Goal: Information Seeking & Learning: Learn about a topic

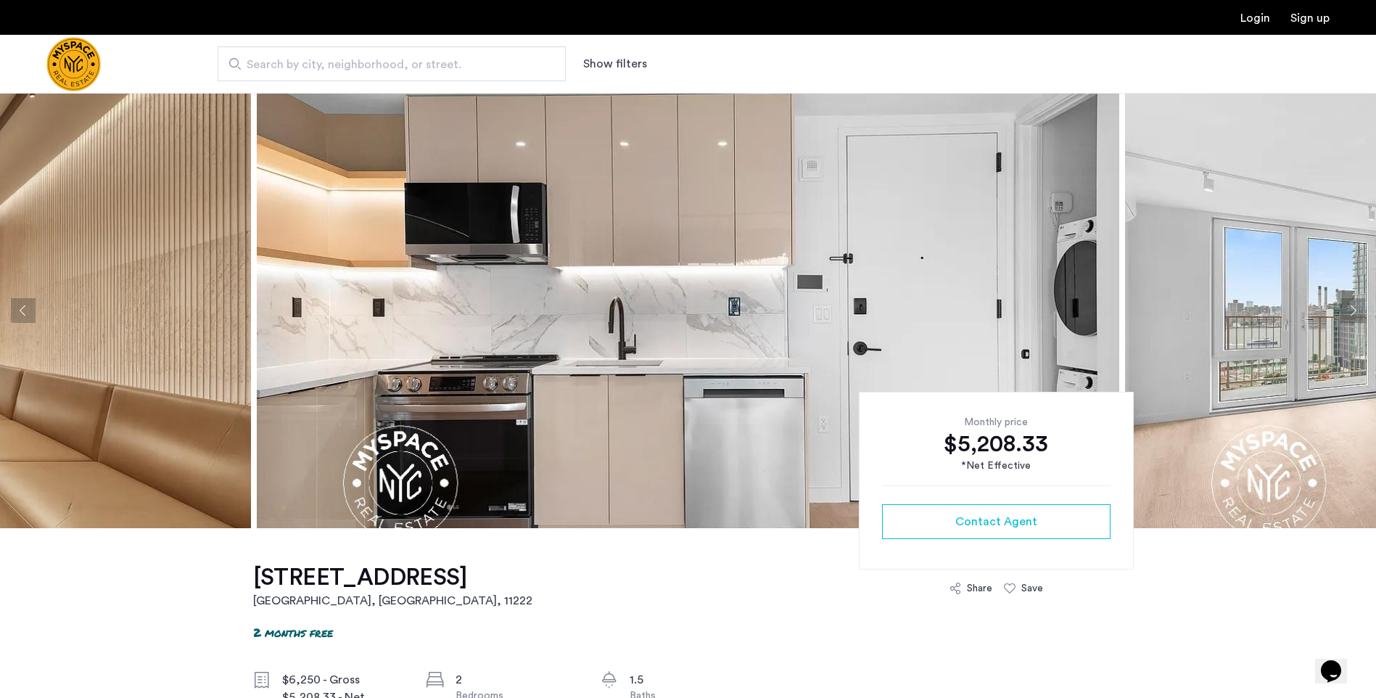
click at [640, 439] on img at bounding box center [688, 310] width 862 height 435
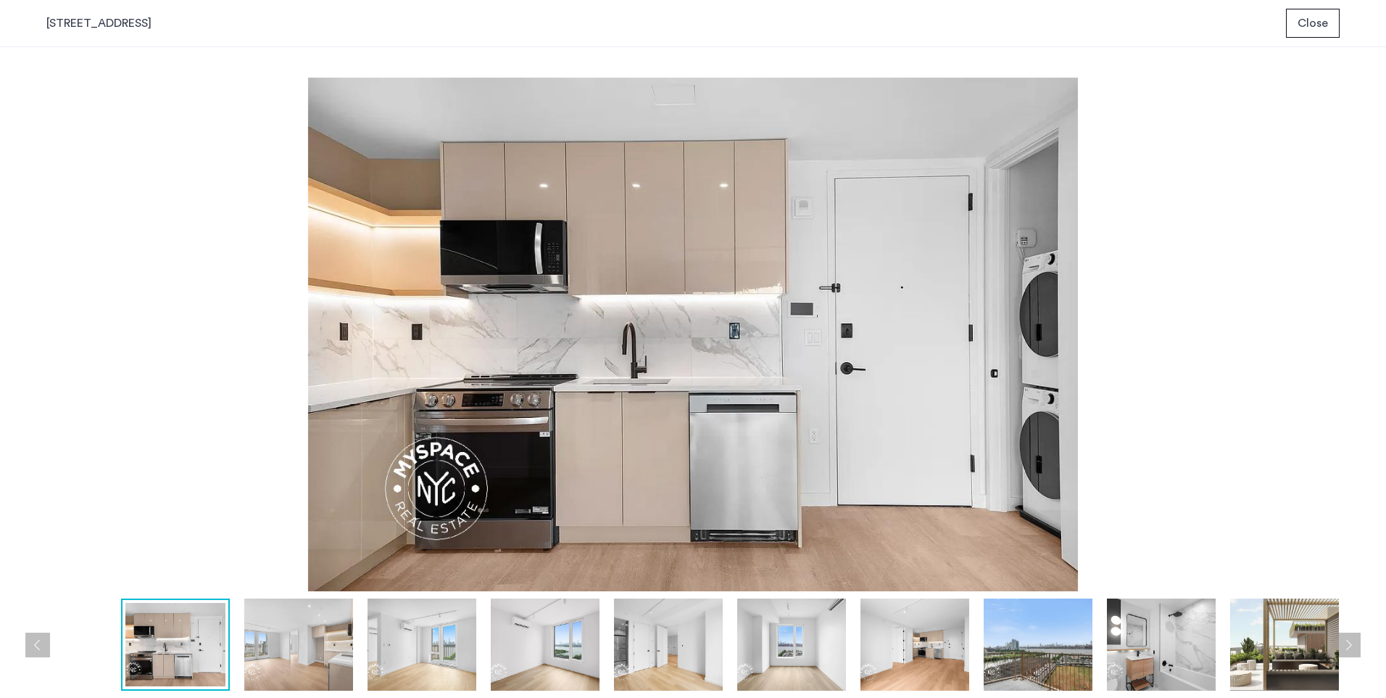
click at [318, 643] on img at bounding box center [298, 644] width 109 height 92
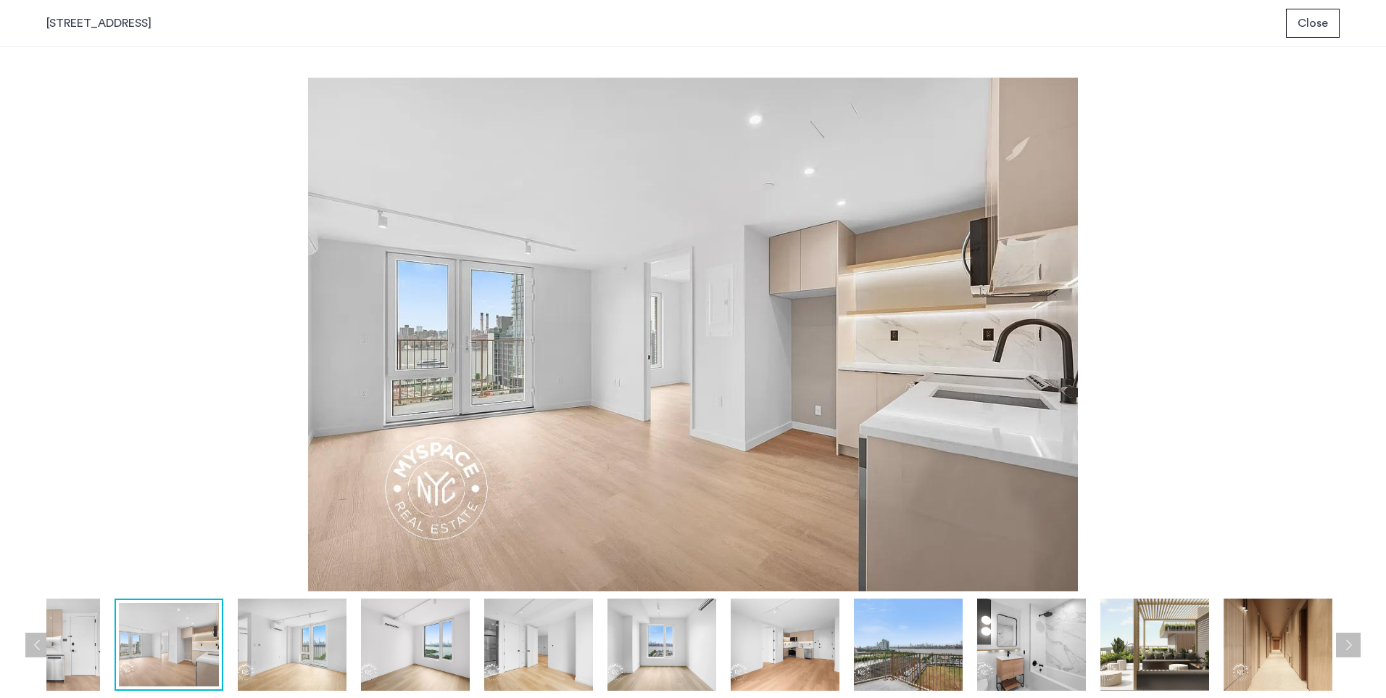
click at [416, 658] on img at bounding box center [415, 644] width 109 height 92
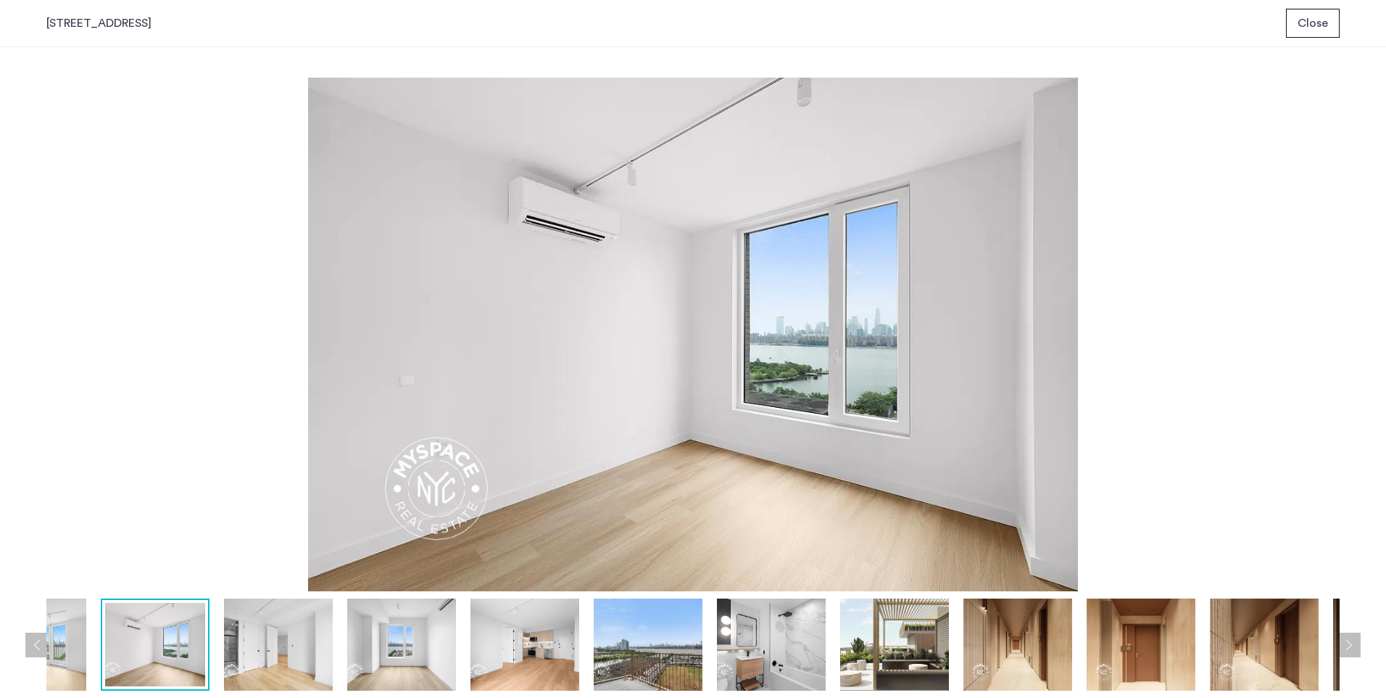
click at [1346, 650] on button "Next apartment" at bounding box center [1348, 644] width 25 height 25
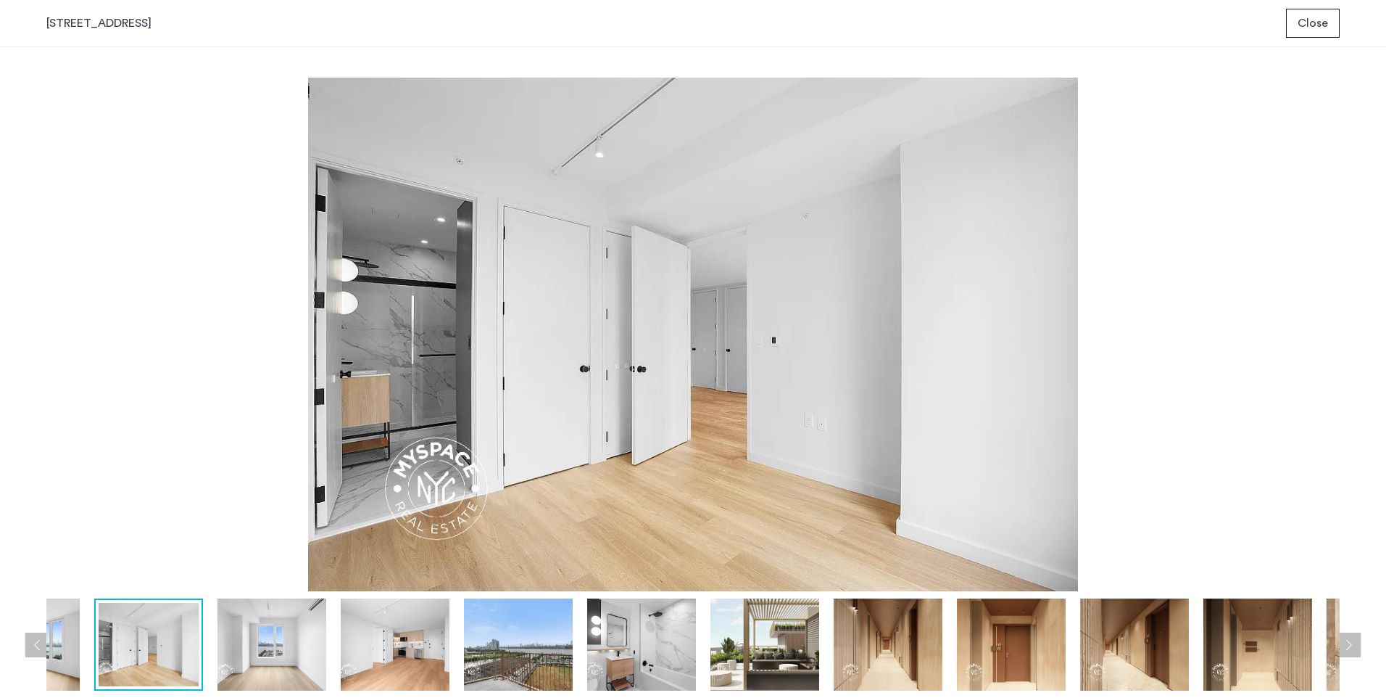
click at [1346, 650] on button "Next apartment" at bounding box center [1348, 644] width 25 height 25
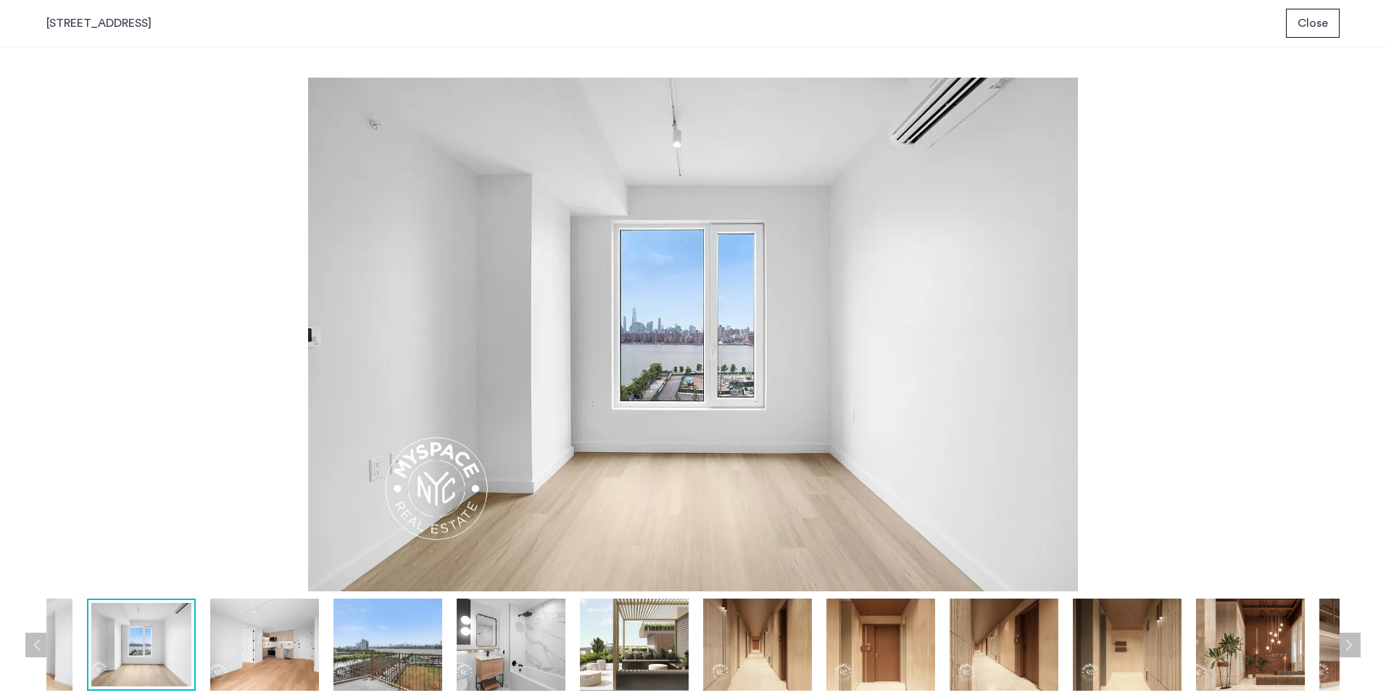
click at [1346, 650] on button "Next apartment" at bounding box center [1348, 644] width 25 height 25
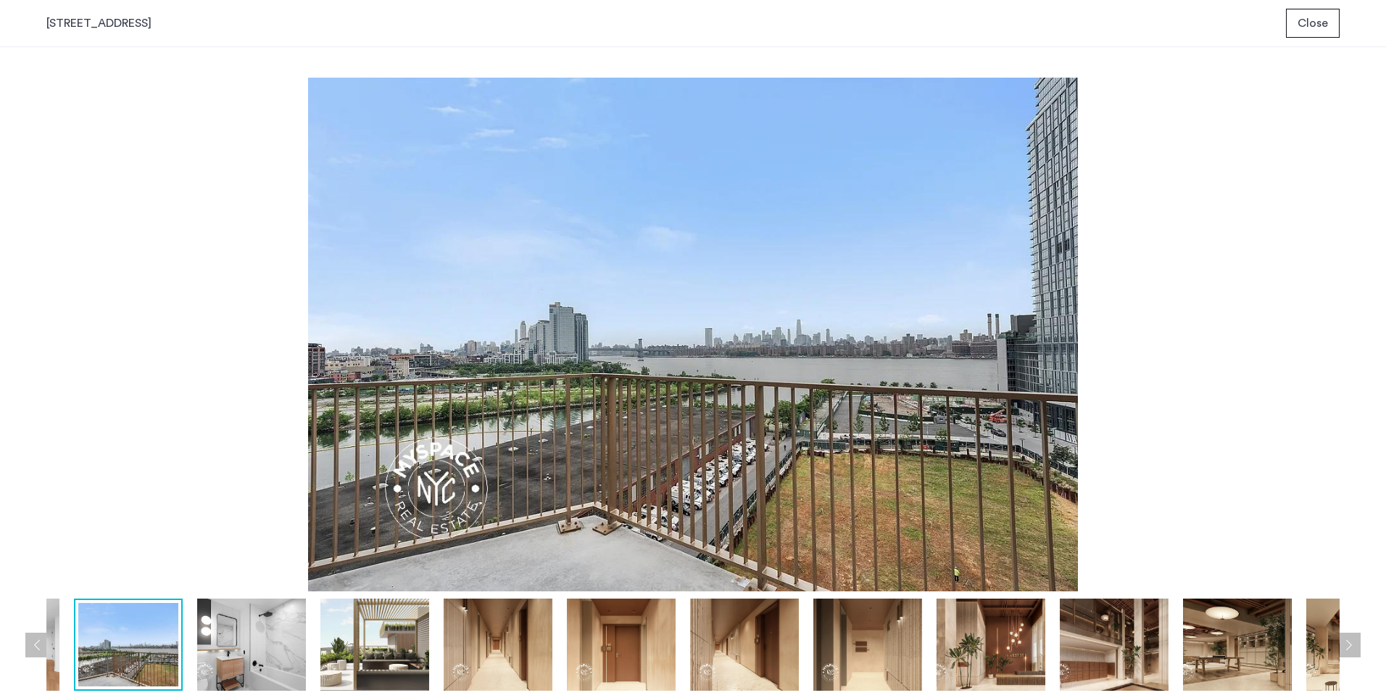
click at [1346, 650] on button "Next apartment" at bounding box center [1348, 644] width 25 height 25
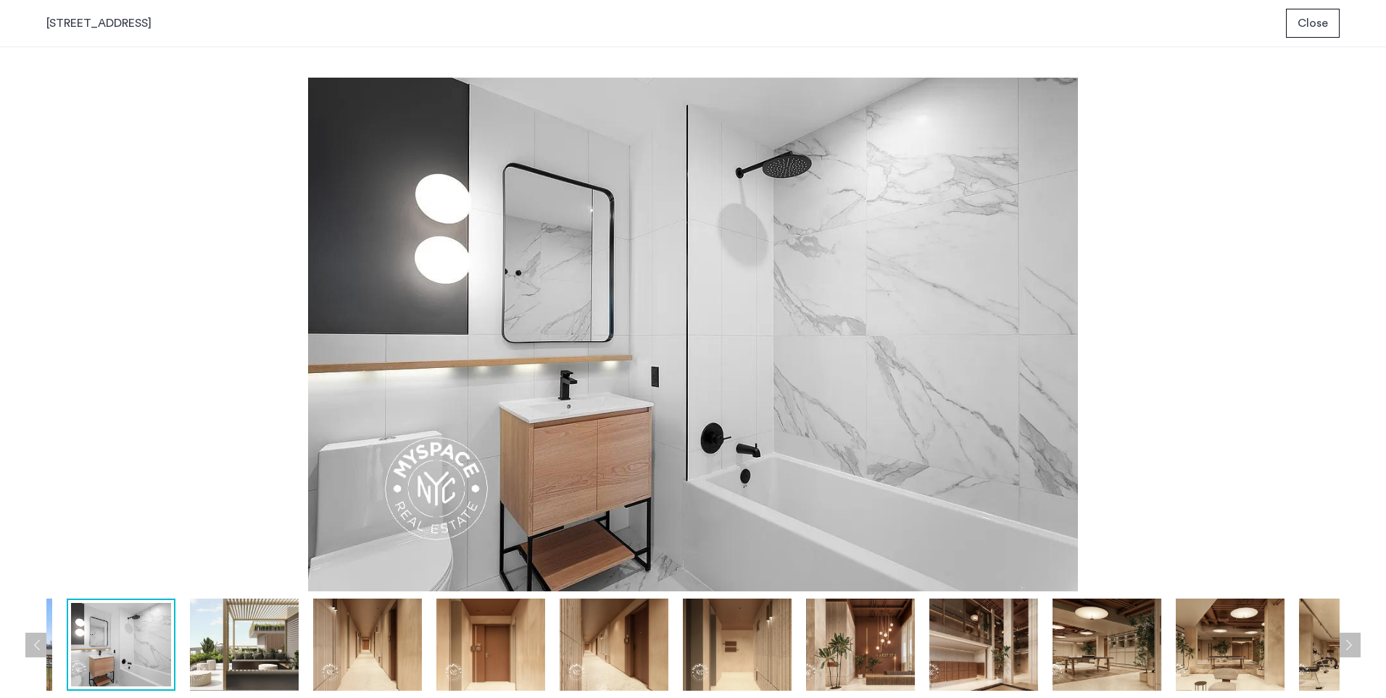
click at [1346, 650] on button "Next apartment" at bounding box center [1348, 644] width 25 height 25
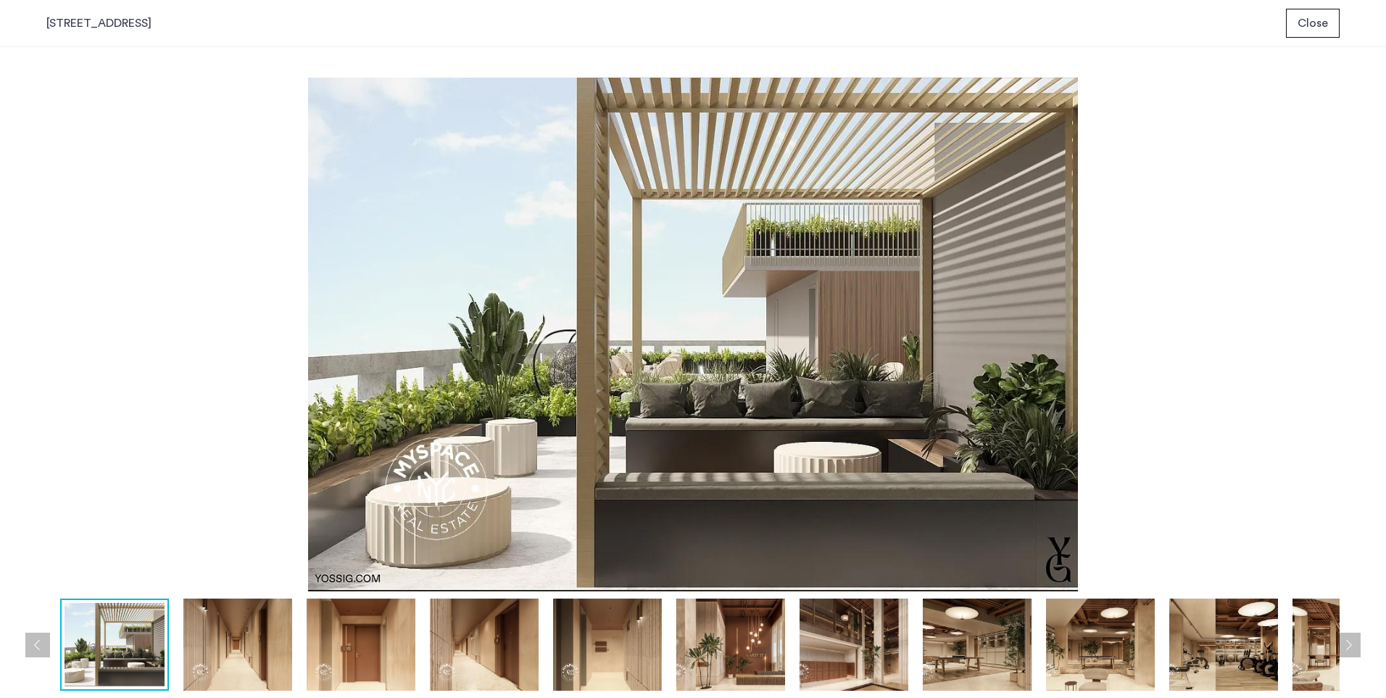
click at [1346, 650] on button "Next apartment" at bounding box center [1348, 644] width 25 height 25
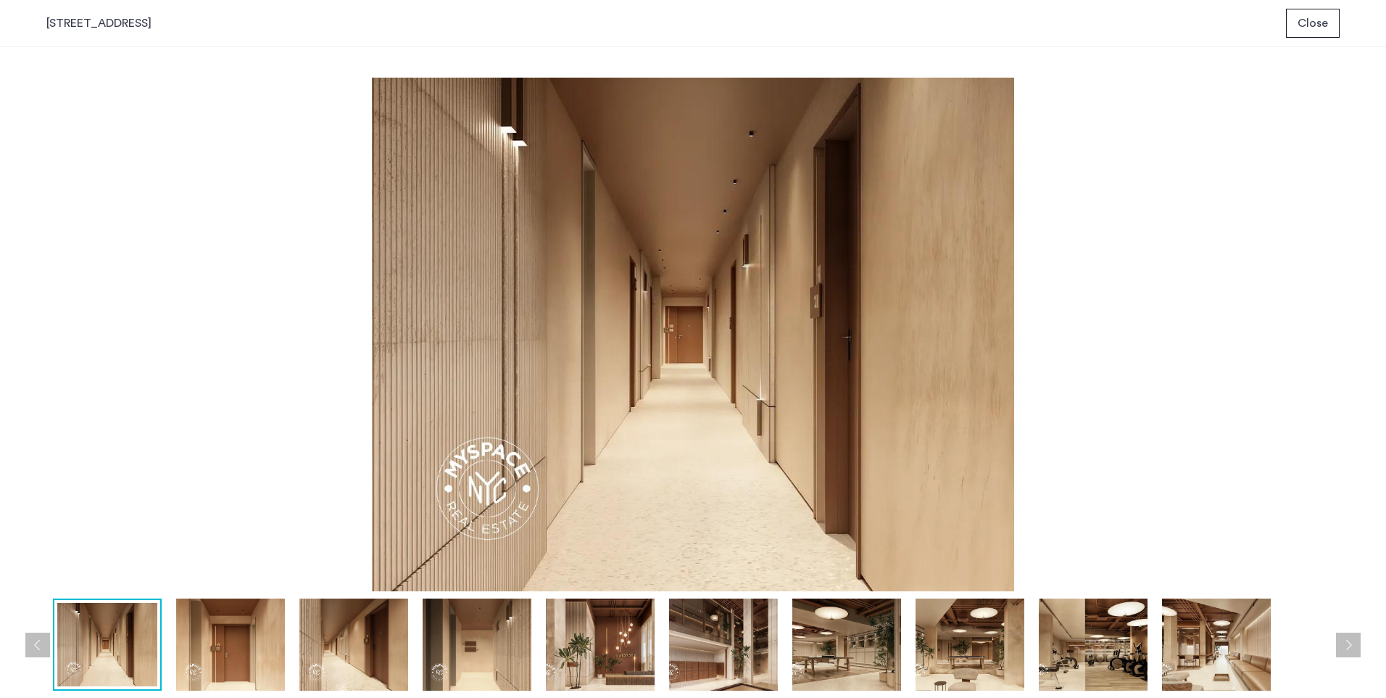
click at [1346, 650] on button "Next apartment" at bounding box center [1348, 644] width 25 height 25
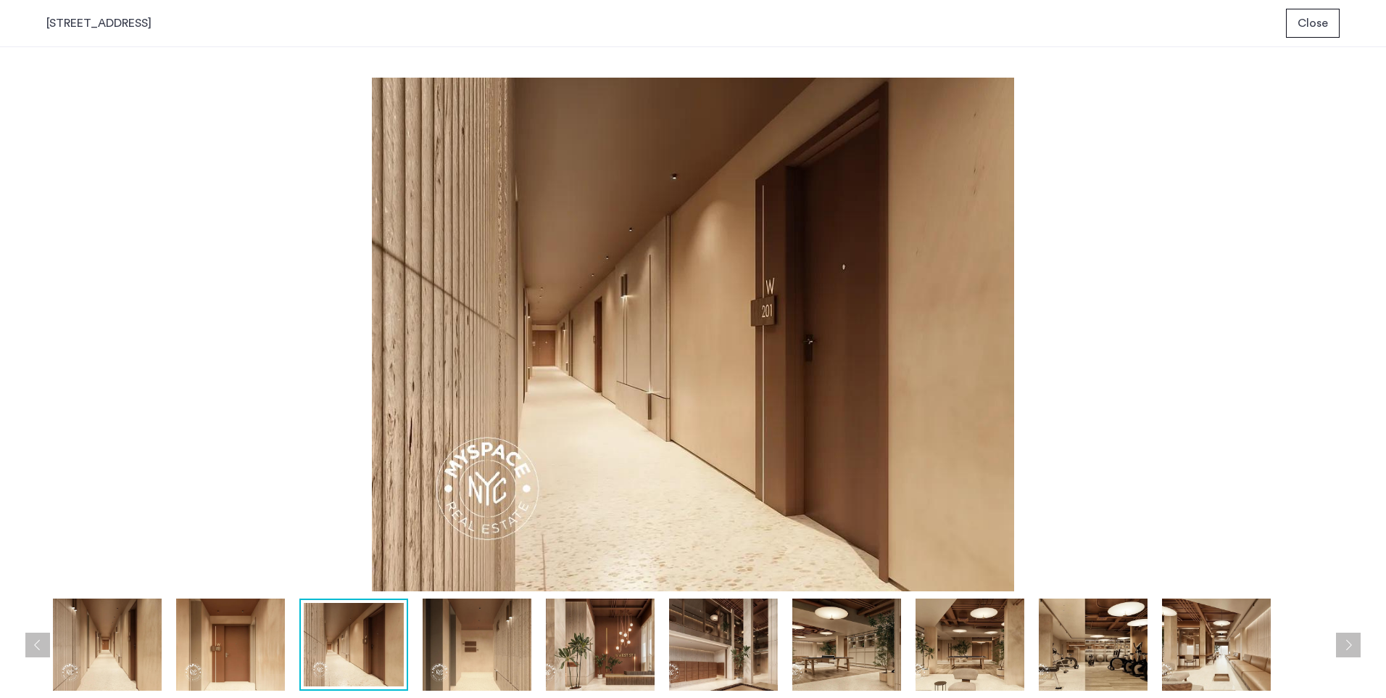
click at [1346, 650] on button "Next apartment" at bounding box center [1348, 644] width 25 height 25
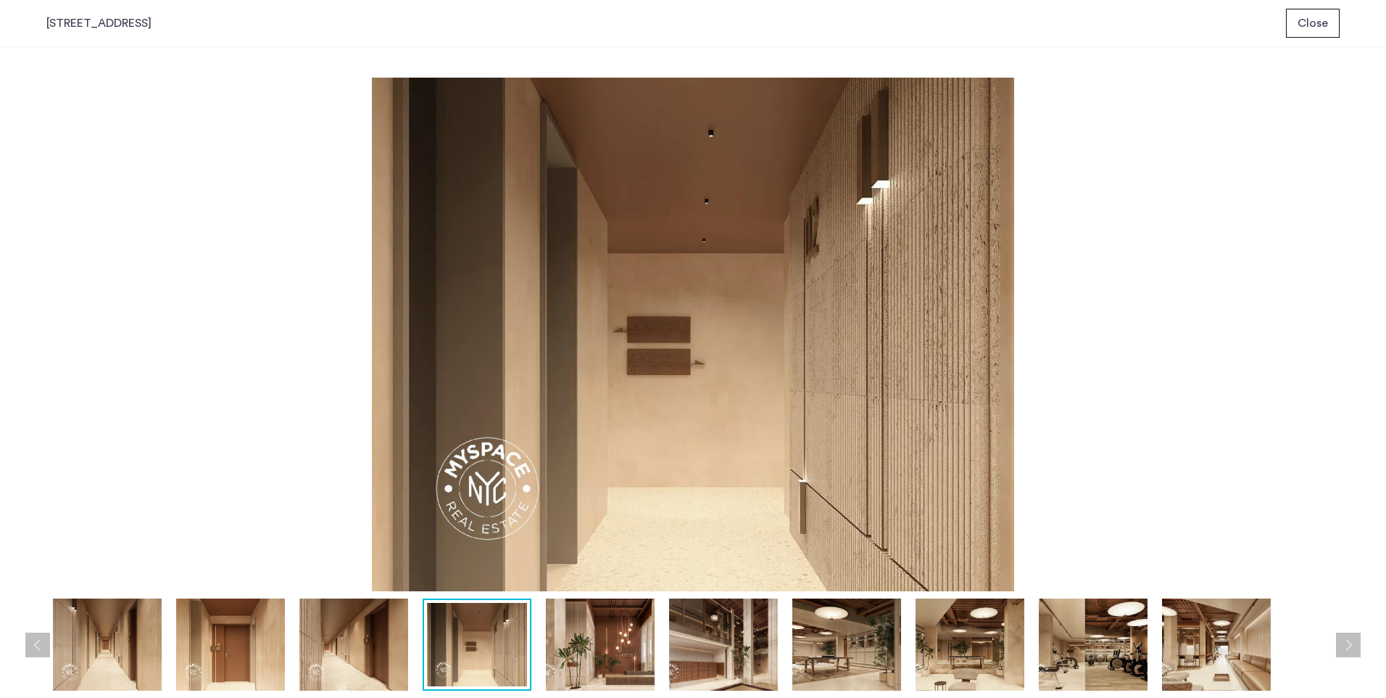
click at [1346, 645] on button "Next apartment" at bounding box center [1348, 644] width 25 height 25
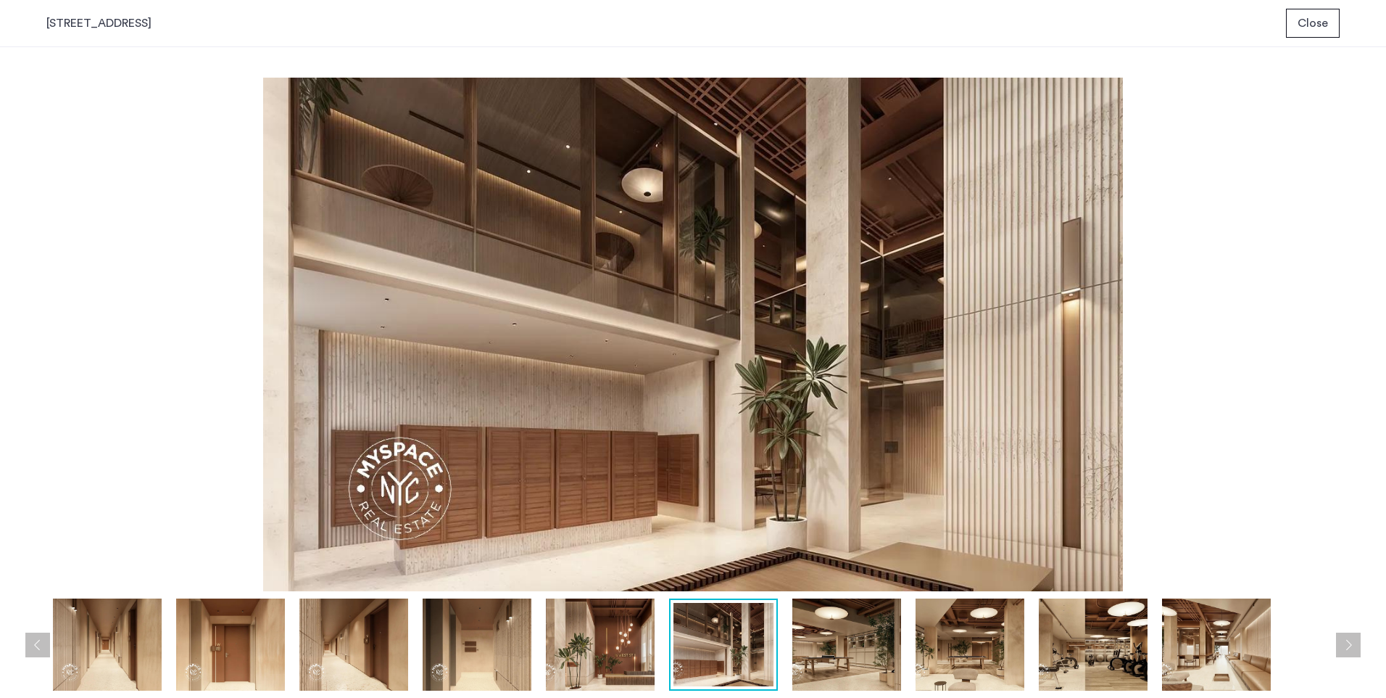
click at [1346, 645] on button "Next apartment" at bounding box center [1348, 644] width 25 height 25
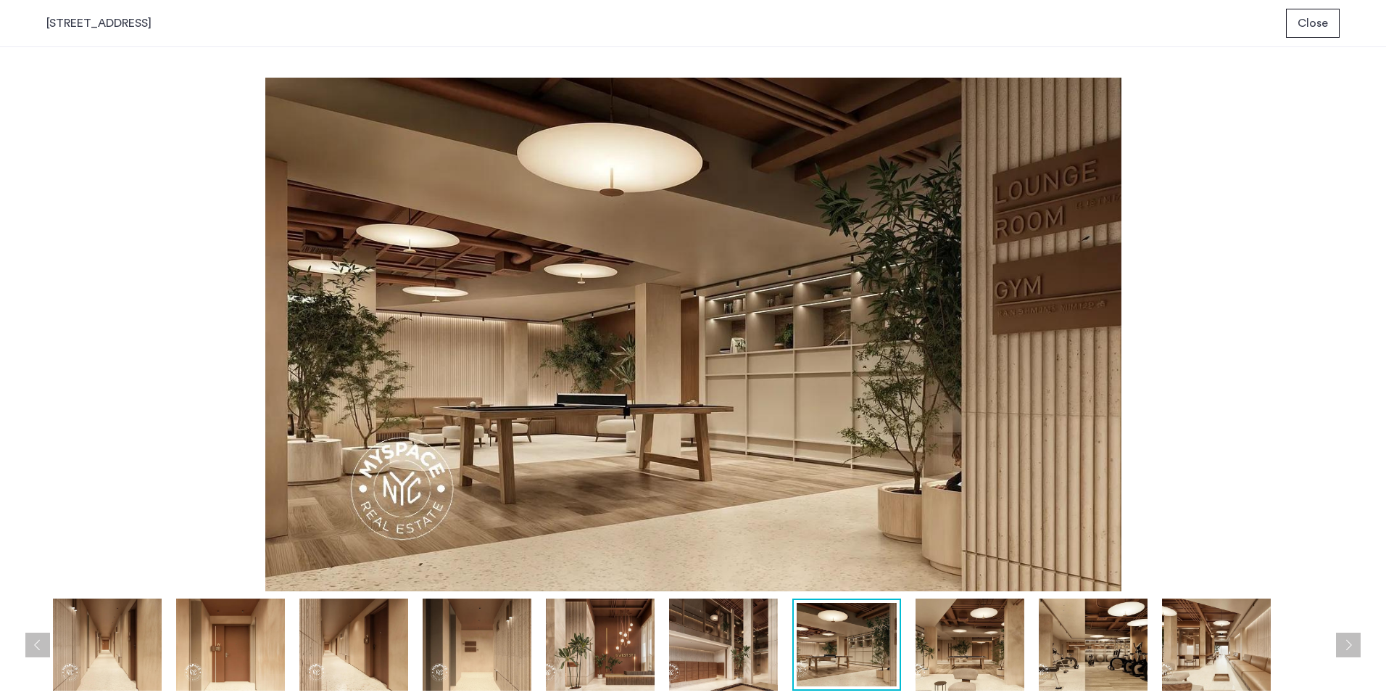
click at [1346, 645] on button "Next apartment" at bounding box center [1348, 644] width 25 height 25
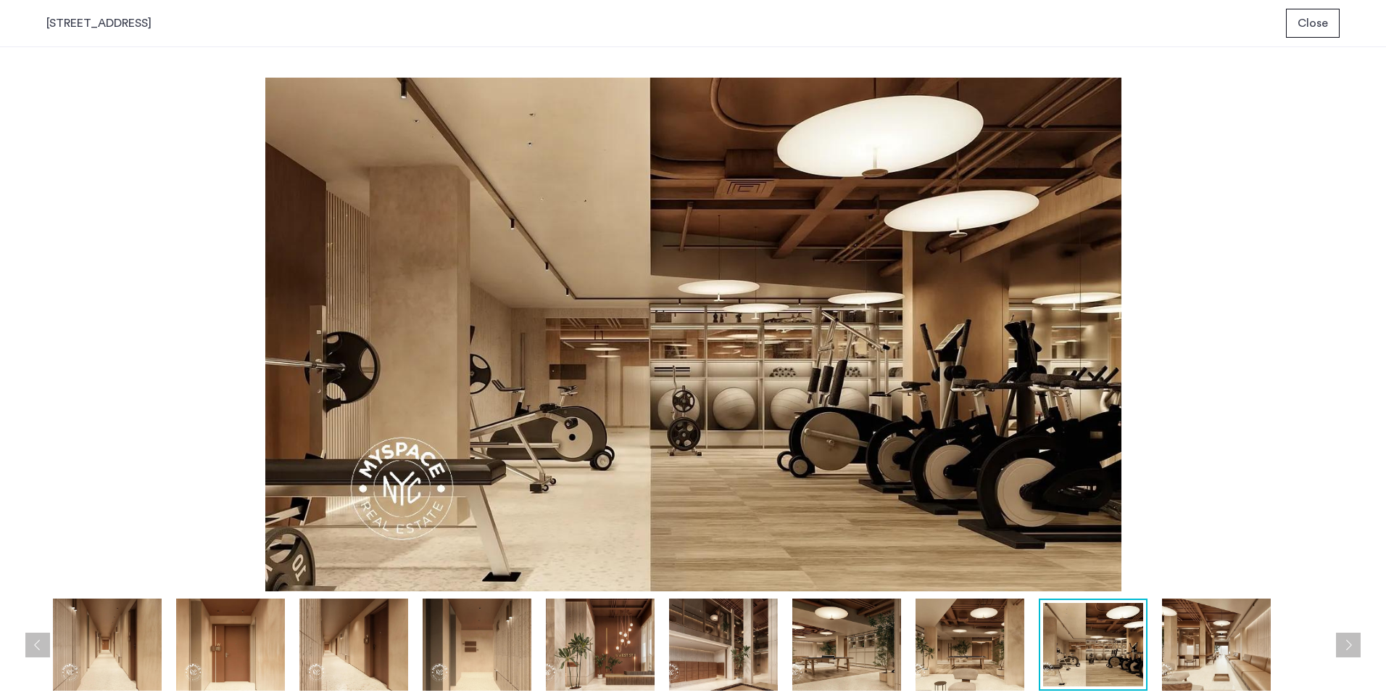
click at [1346, 645] on button "Next apartment" at bounding box center [1348, 644] width 25 height 25
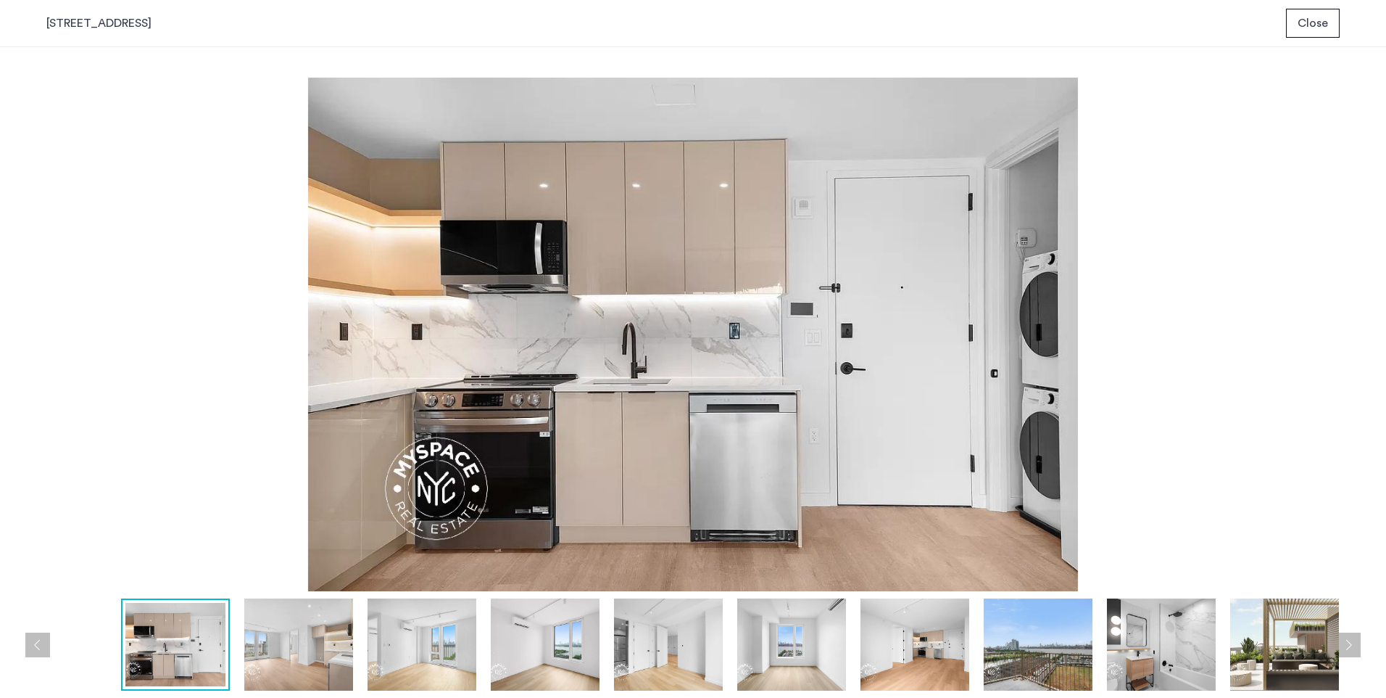
click at [1346, 645] on button "Next apartment" at bounding box center [1348, 644] width 25 height 25
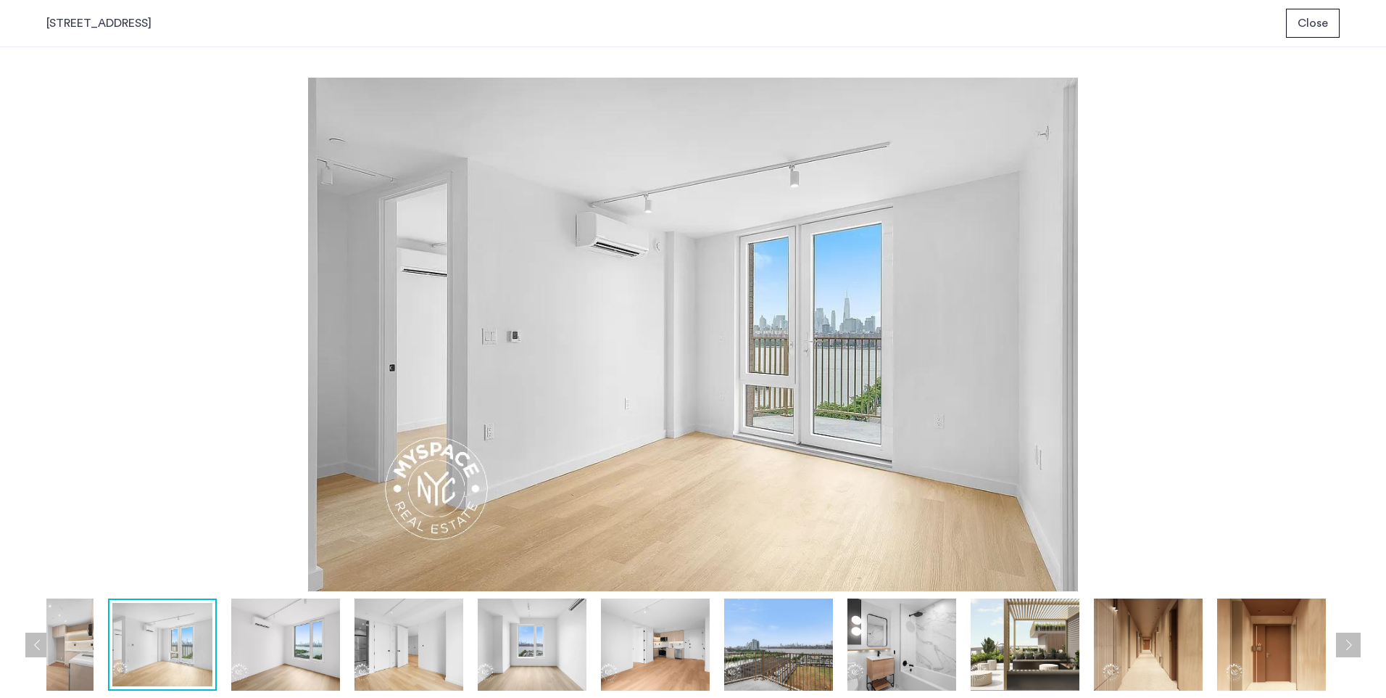
click at [70, 655] on img at bounding box center [39, 644] width 109 height 92
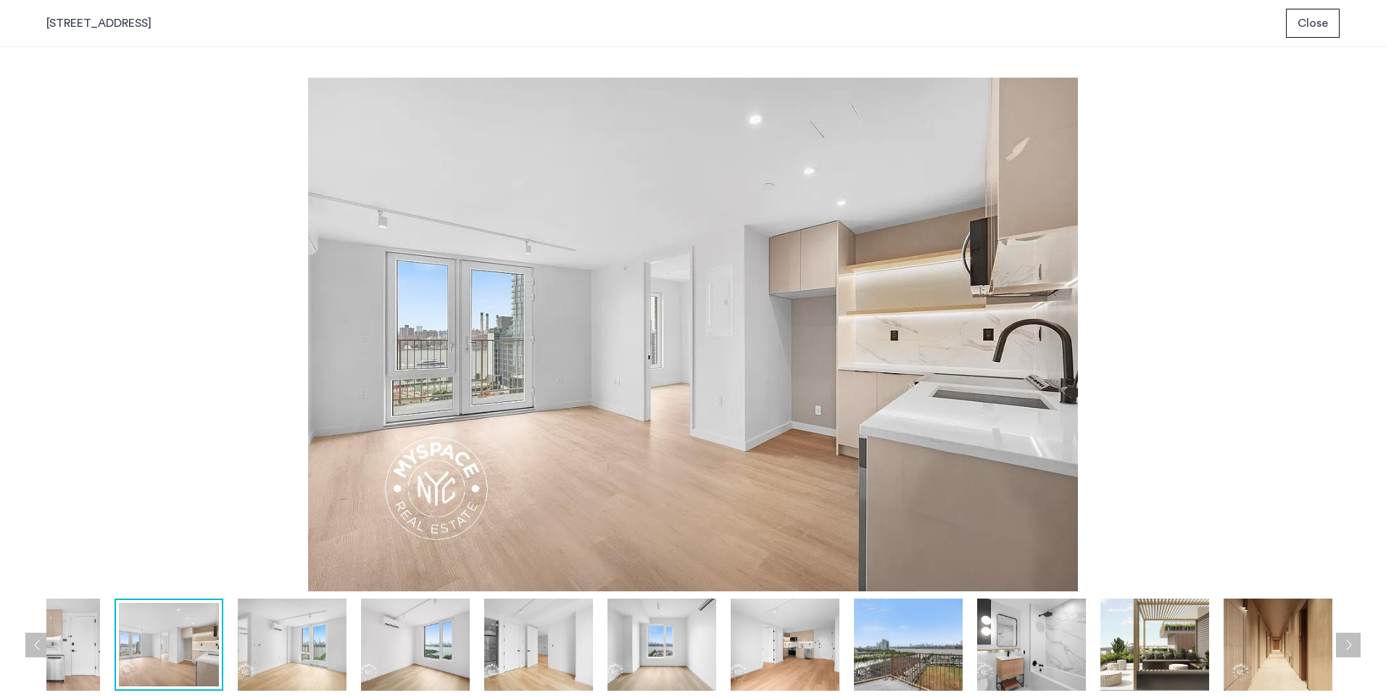
click at [70, 655] on img at bounding box center [45, 644] width 109 height 92
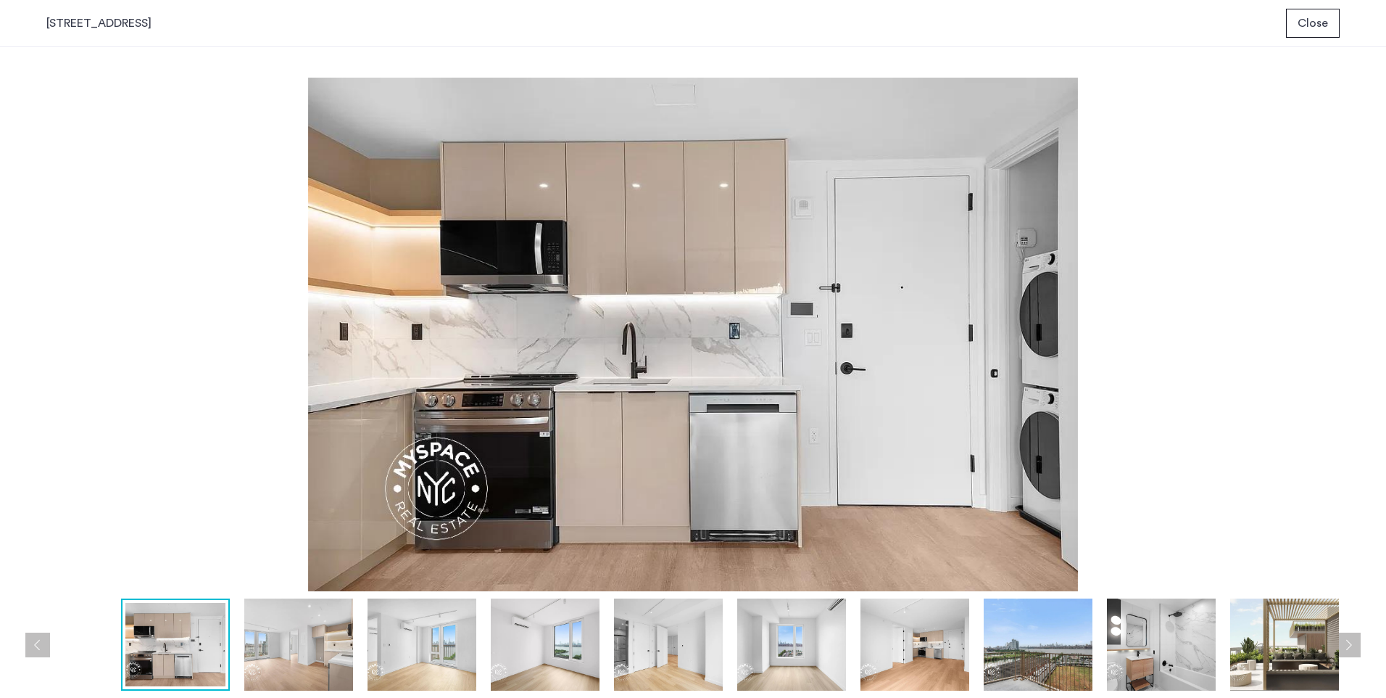
click at [751, 289] on img at bounding box center [693, 334] width 1294 height 513
click at [312, 624] on img at bounding box center [298, 644] width 109 height 92
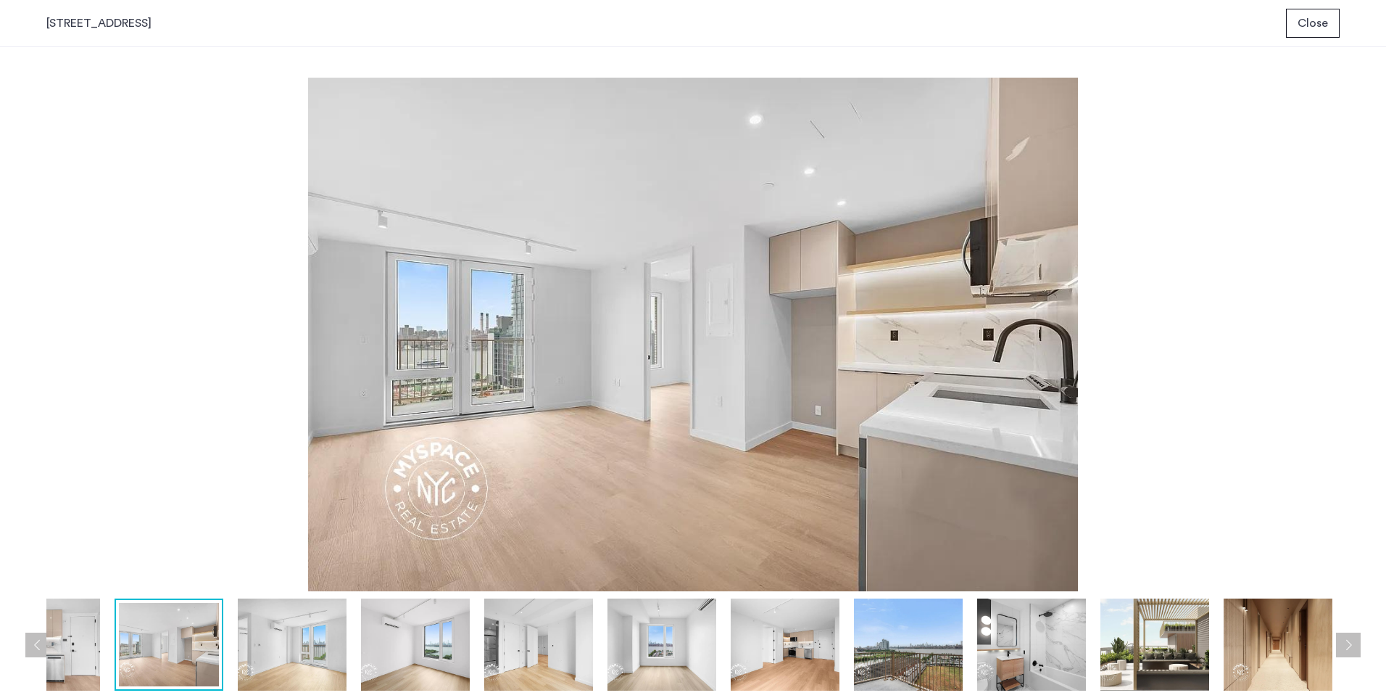
click at [1204, 145] on img at bounding box center [693, 334] width 1294 height 513
click at [1202, 136] on img at bounding box center [693, 334] width 1294 height 513
